Goal: Task Accomplishment & Management: Use online tool/utility

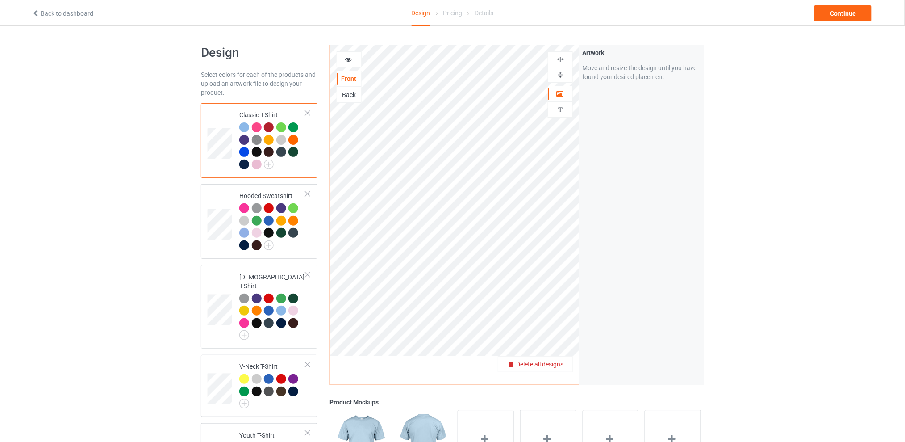
click at [561, 363] on span "Delete all designs" at bounding box center [539, 363] width 47 height 7
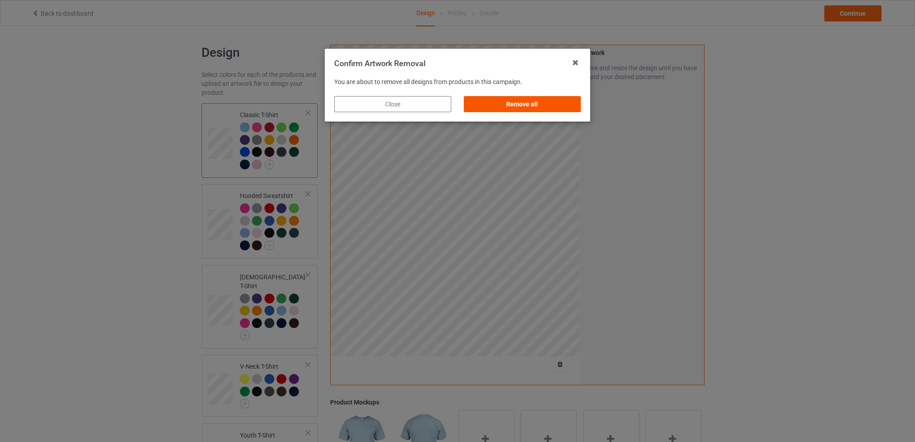
click at [544, 104] on div "Remove all" at bounding box center [522, 104] width 117 height 16
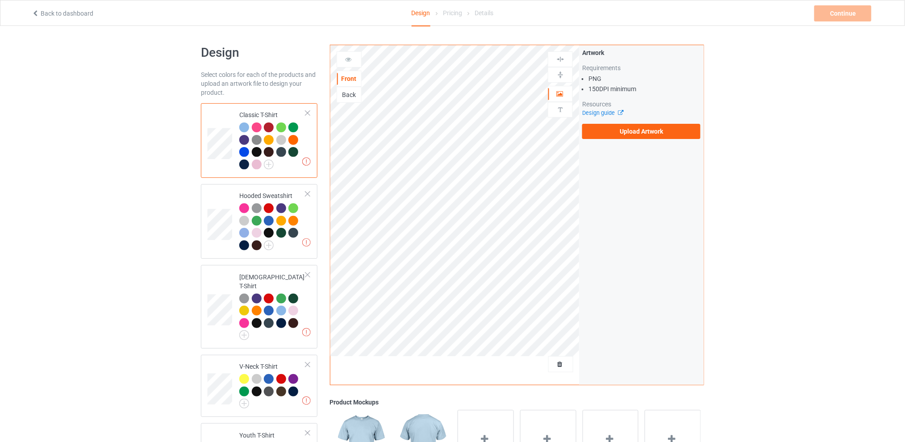
click at [348, 93] on div "Back" at bounding box center [349, 94] width 24 height 9
click at [615, 134] on label "Upload Artwork" at bounding box center [641, 131] width 118 height 15
click at [0, 0] on input "Upload Artwork" at bounding box center [0, 0] width 0 height 0
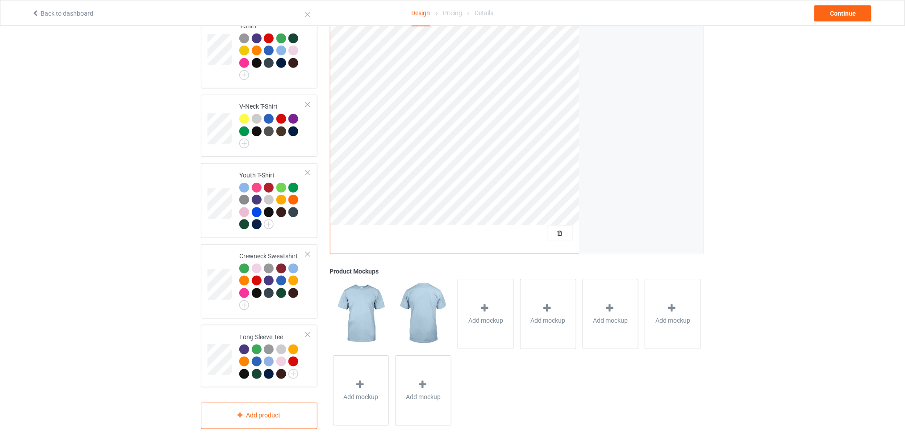
scroll to position [141, 0]
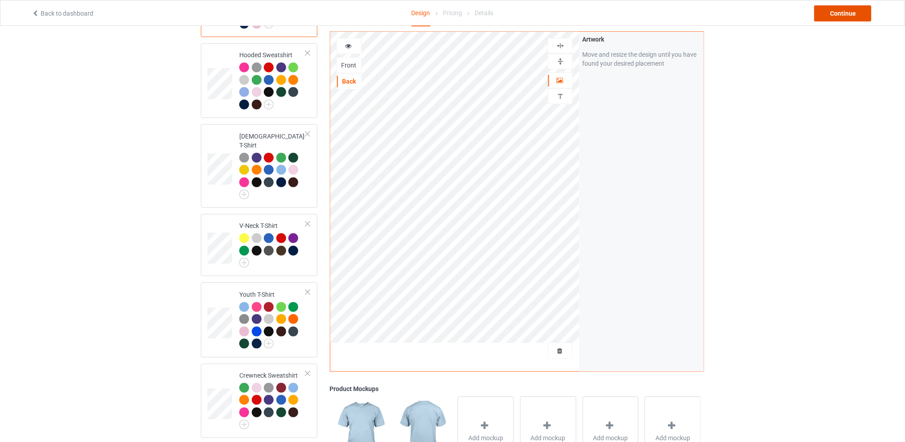
click at [824, 14] on div "Continue" at bounding box center [843, 13] width 57 height 16
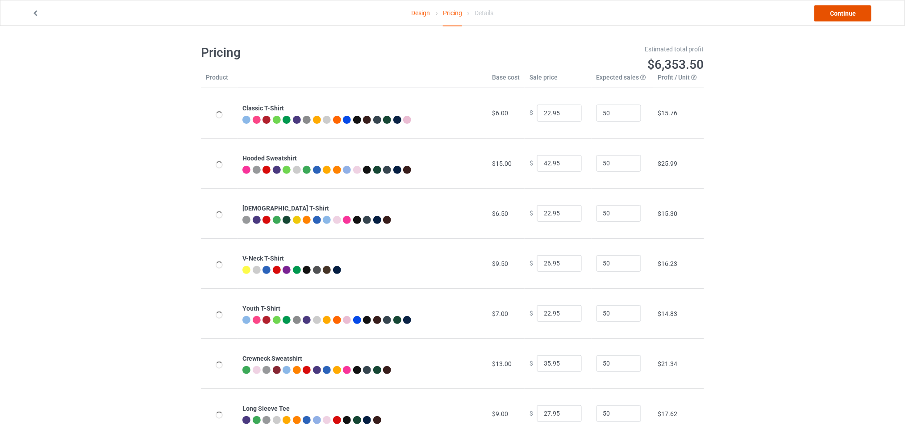
click at [824, 16] on link "Continue" at bounding box center [843, 13] width 57 height 16
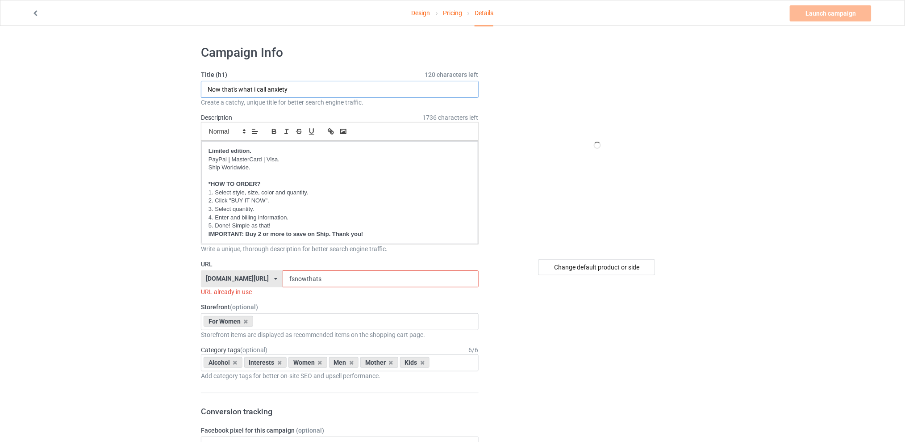
drag, startPoint x: 301, startPoint y: 90, endPoint x: 162, endPoint y: 93, distance: 138.5
click at [568, 264] on div "Change default product or side" at bounding box center [597, 267] width 117 height 16
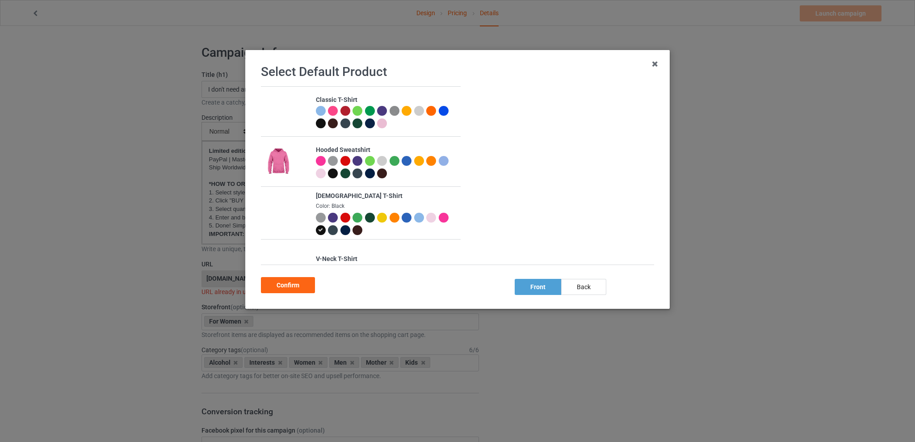
click at [402, 218] on div at bounding box center [407, 218] width 10 height 10
click at [594, 288] on div "back" at bounding box center [583, 287] width 45 height 16
click at [307, 288] on div "Confirm" at bounding box center [288, 285] width 54 height 16
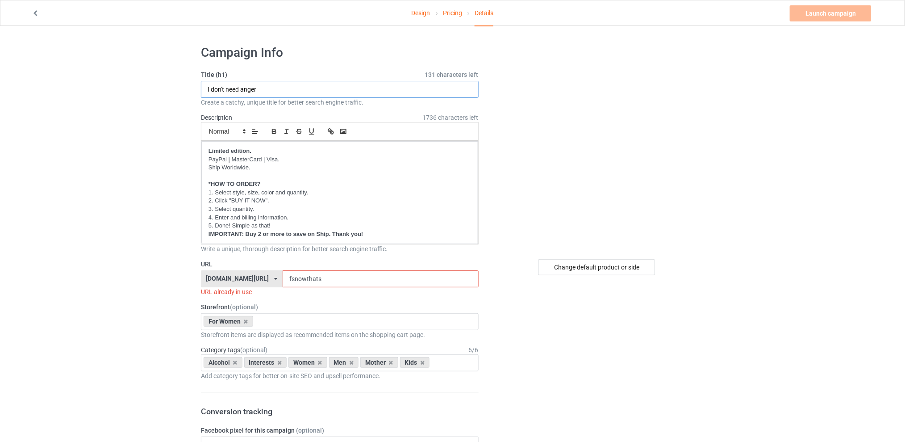
click at [276, 91] on input "I don't need anger" at bounding box center [340, 89] width 278 height 17
type input "I don't need [MEDICAL_DATA]"
drag, startPoint x: 347, startPoint y: 280, endPoint x: 282, endPoint y: 279, distance: 64.3
click at [283, 280] on div "[DOMAIN_NAME][URL] [DOMAIN_NAME][URL] [DOMAIN_NAME][URL] [DOMAIN_NAME][URL] 5d7…" at bounding box center [340, 278] width 278 height 17
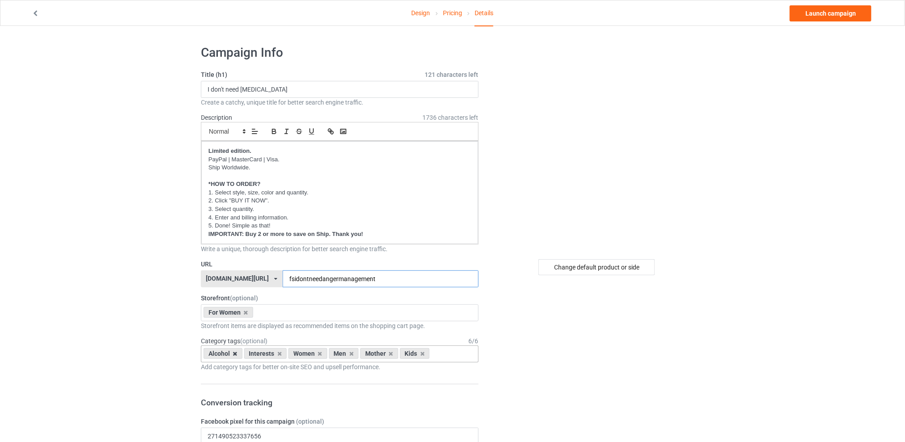
type input "fsidontneedangermanagement"
click at [234, 353] on icon at bounding box center [235, 354] width 4 height 6
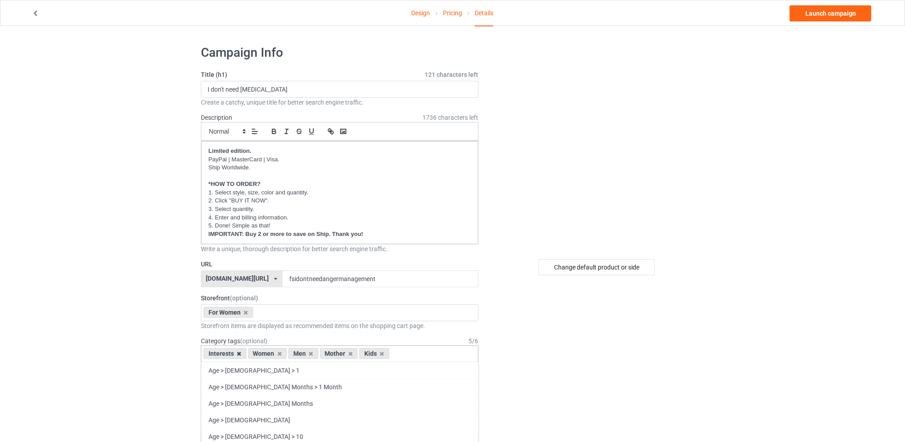
click at [240, 353] on icon at bounding box center [239, 354] width 4 height 6
click at [267, 353] on icon at bounding box center [266, 354] width 4 height 6
click at [272, 352] on icon at bounding box center [274, 354] width 4 height 6
click at [266, 353] on icon at bounding box center [266, 354] width 4 height 6
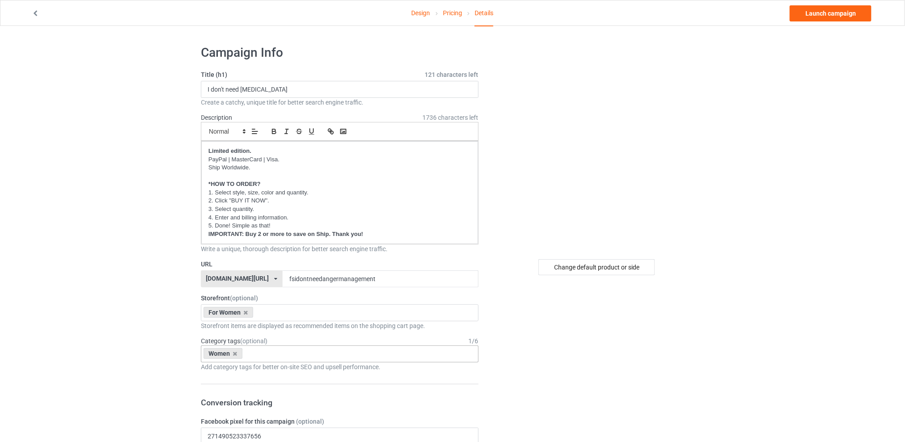
click at [824, 13] on link "Launch campaign" at bounding box center [831, 13] width 82 height 16
